Goal: Navigation & Orientation: Find specific page/section

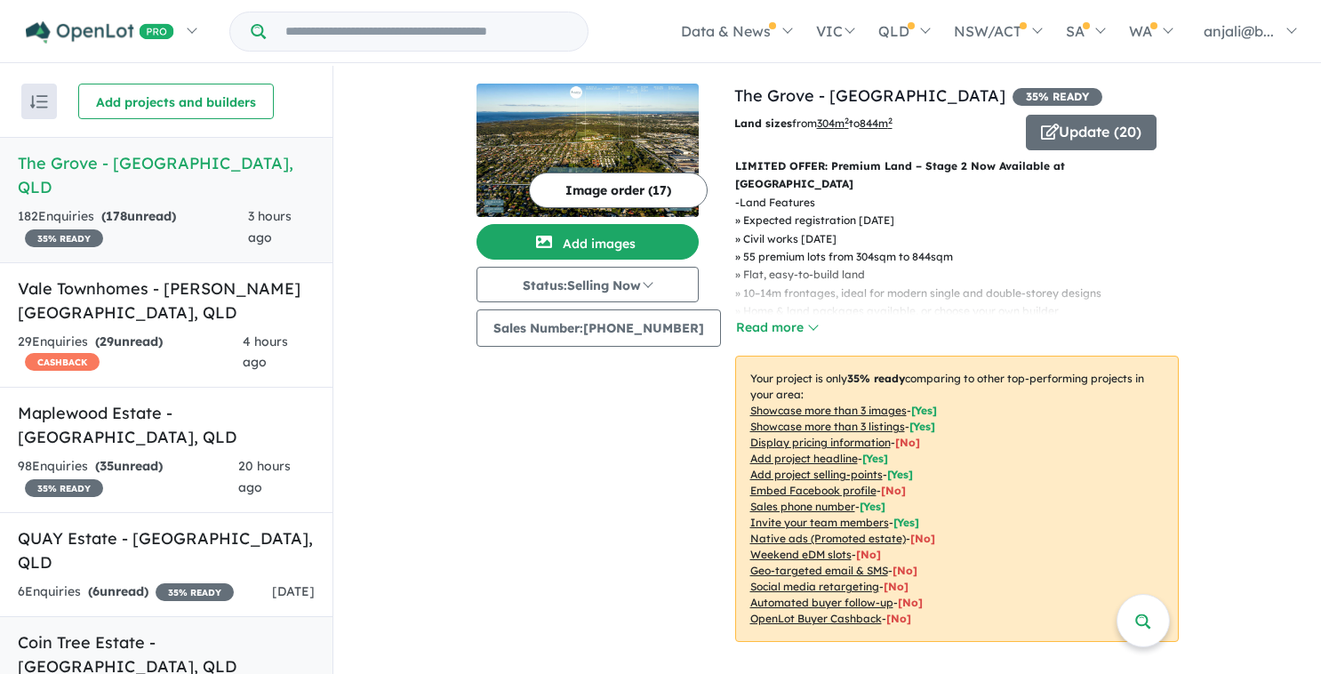
click at [85, 630] on h5 "Coin Tree Estate - [GEOGRAPHIC_DATA] , [GEOGRAPHIC_DATA]" at bounding box center [166, 654] width 297 height 48
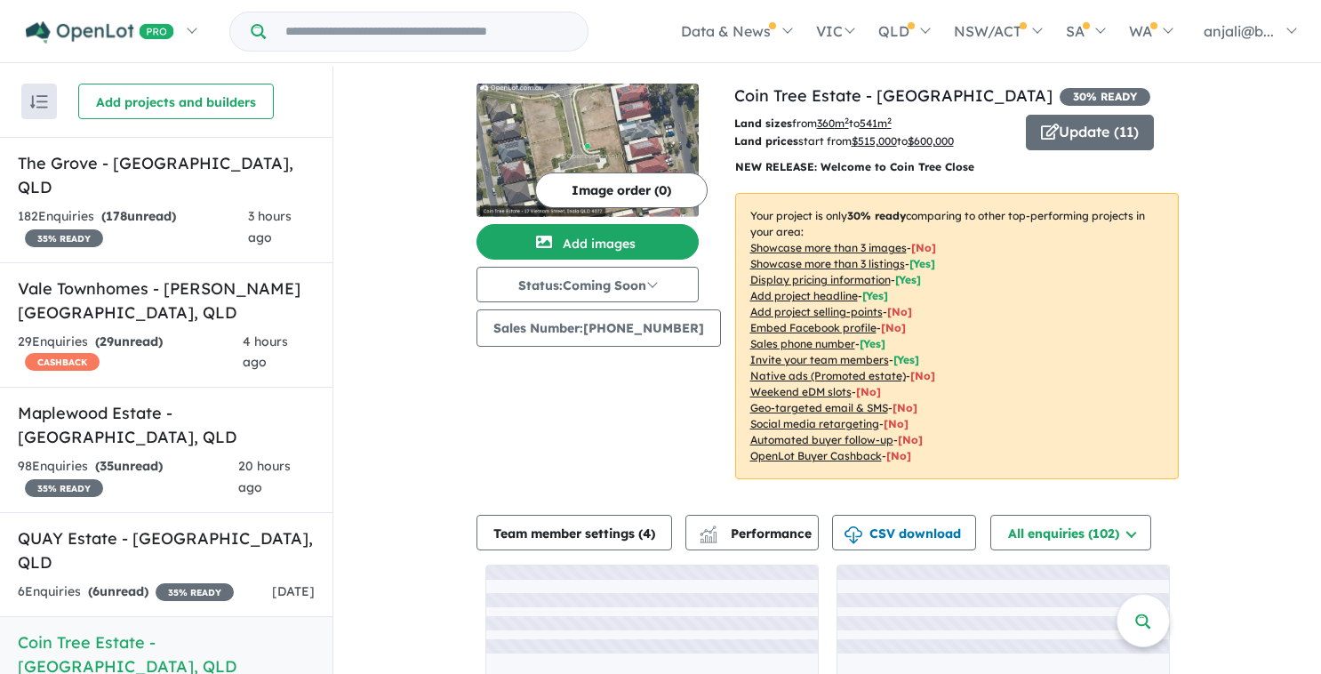
click at [641, 128] on img at bounding box center [587, 150] width 222 height 133
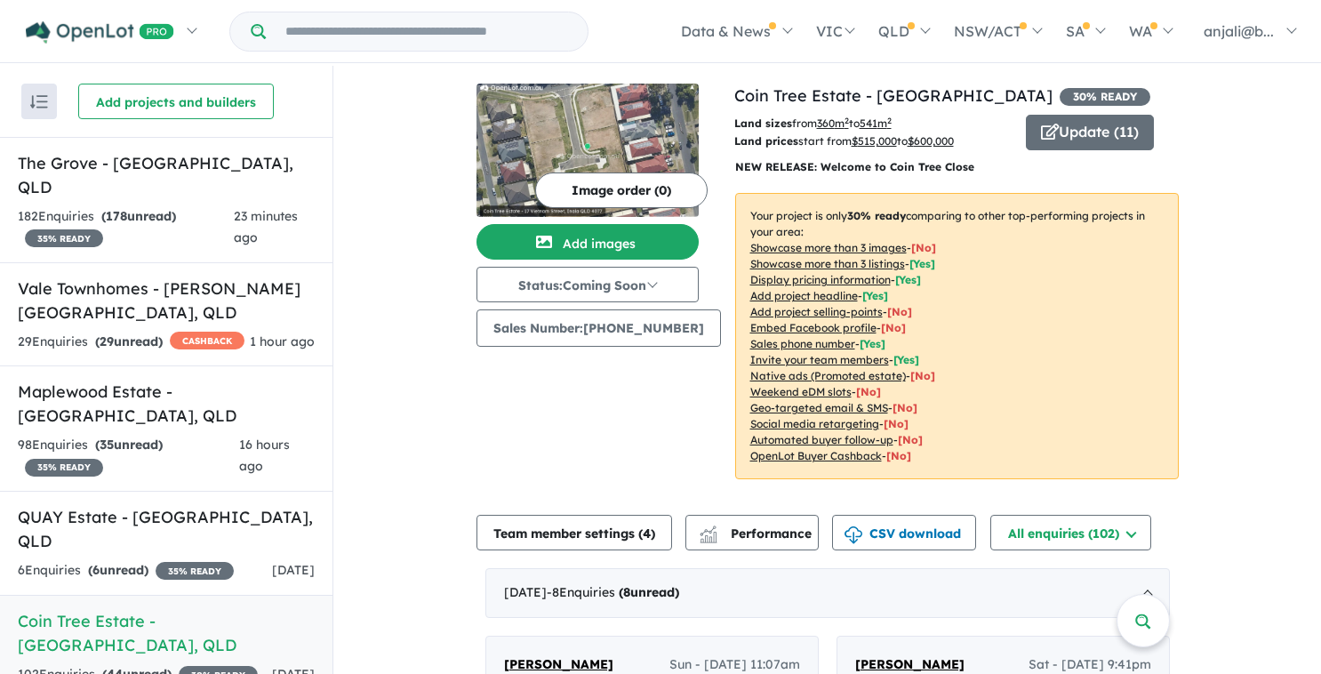
scroll to position [854, 0]
